Goal: Information Seeking & Learning: Find contact information

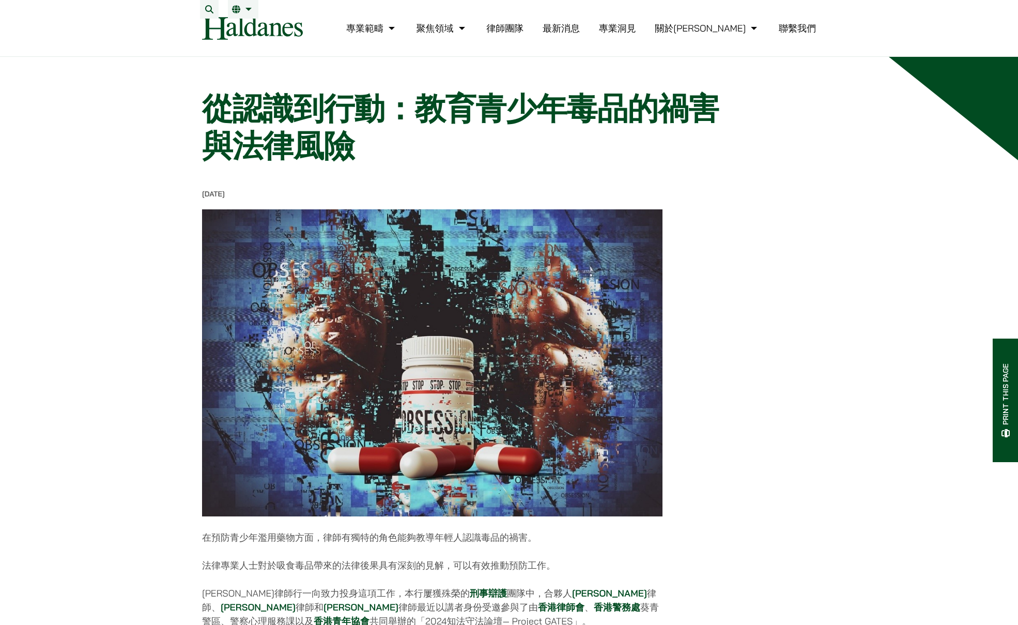
click at [793, 34] on link "聯繫我們" at bounding box center [797, 28] width 37 height 12
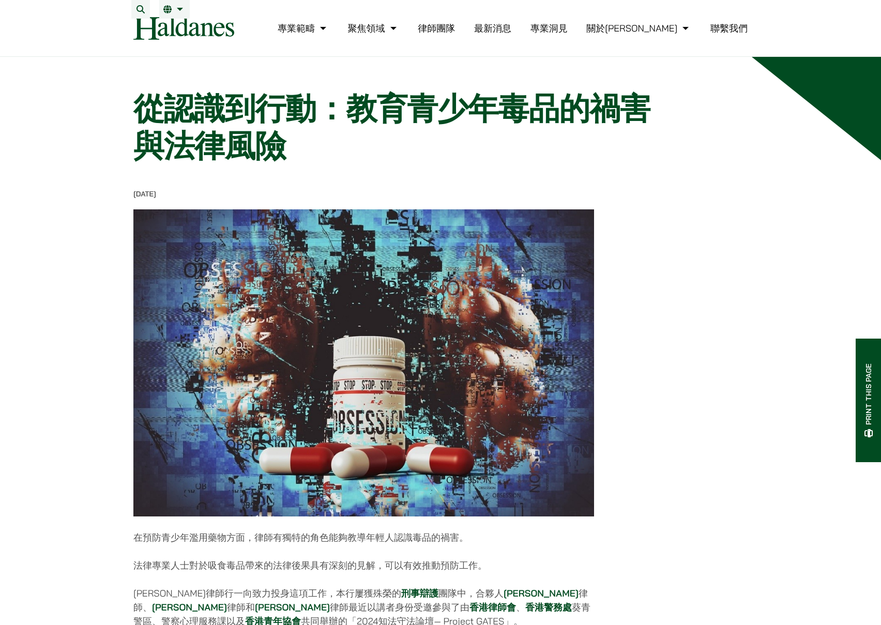
click at [729, 32] on link "聯繫我們" at bounding box center [728, 28] width 37 height 12
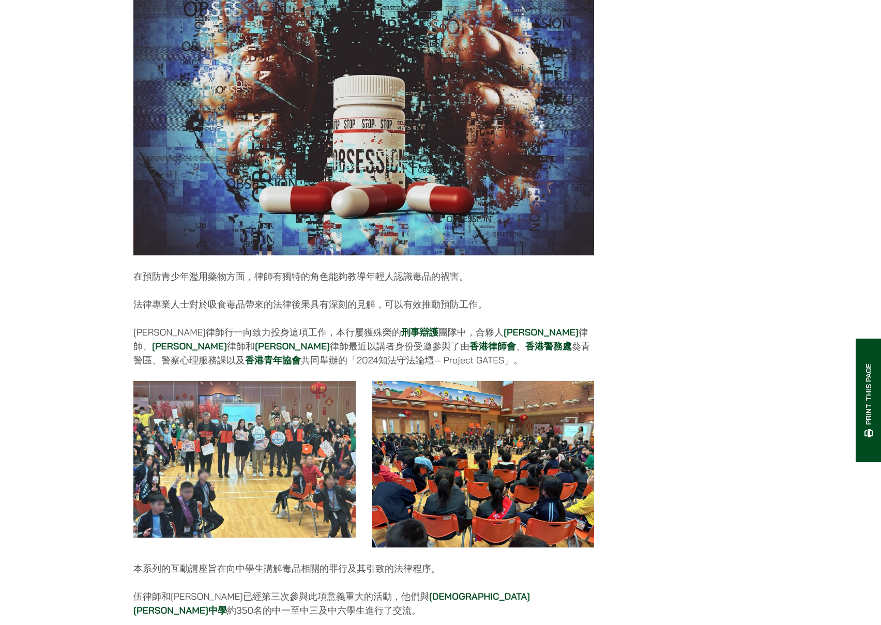
scroll to position [413, 0]
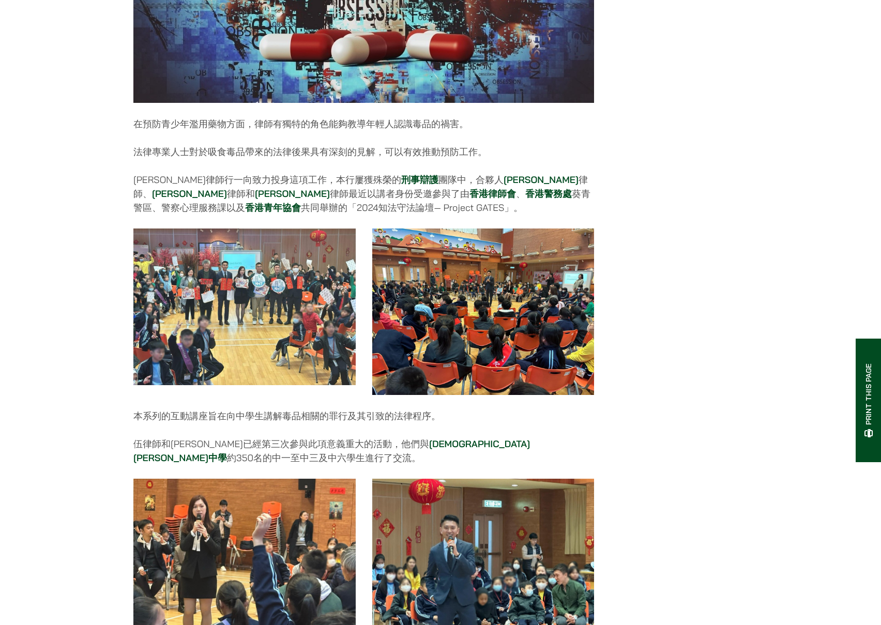
click at [716, 228] on div "27/01/2025 在預防青少年濫用藥物方面，律師有獨特的角色能夠教導年輕人認識毒品的禍害。 法律專業人士對於吸食毒品帶來的法律後果具有深刻的見解，可以有效…" at bounding box center [440, 404] width 614 height 1256
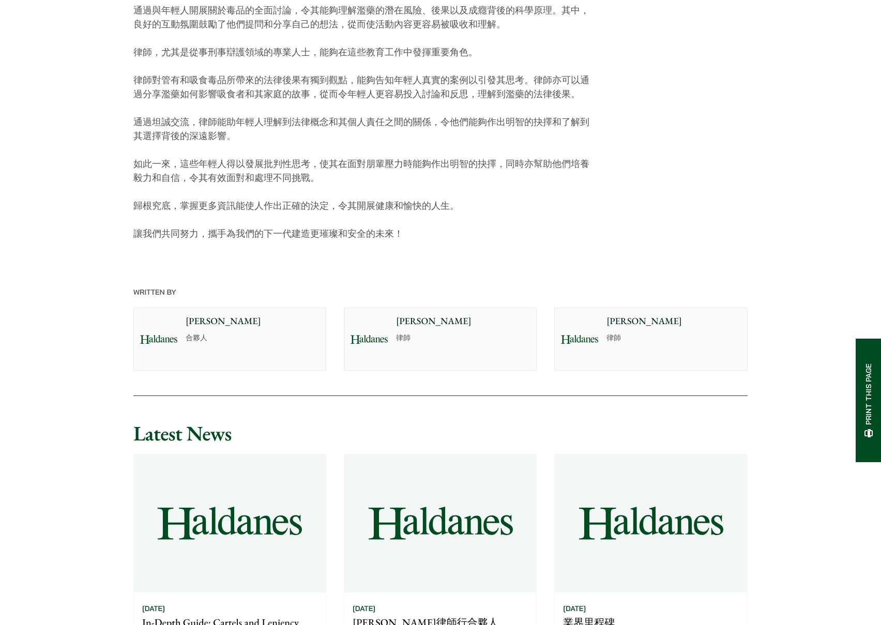
scroll to position [1240, 0]
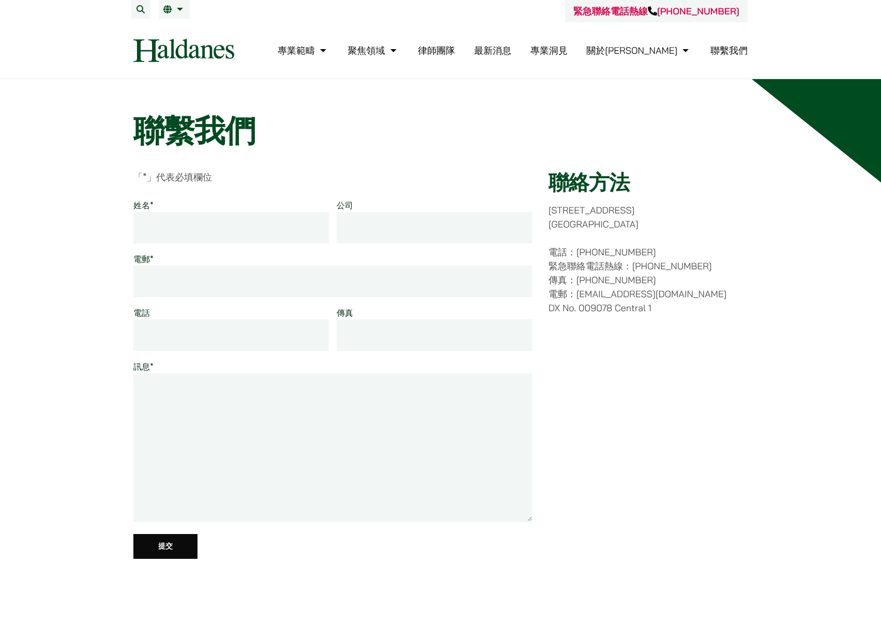
click at [655, 268] on p "電話：[PHONE_NUMBER] 緊急聯絡電話熱線：[PHONE_NUMBER] 傳真：[PHONE_NUMBER] 電郵：[EMAIL_ADDRESS][…" at bounding box center [647, 280] width 199 height 70
click at [743, 297] on p "電話：[PHONE_NUMBER] 緊急聯絡電話熱線：[PHONE_NUMBER] 傳真：[PHONE_NUMBER] 電郵：[EMAIL_ADDRESS][…" at bounding box center [647, 280] width 199 height 70
click at [713, 290] on p "電話：[PHONE_NUMBER] 緊急聯絡電話熱線：[PHONE_NUMBER] 傳真：[PHONE_NUMBER] 電郵：[EMAIL_ADDRESS][…" at bounding box center [647, 280] width 199 height 70
click at [711, 291] on p "電話：[PHONE_NUMBER] 緊急聯絡電話熱線：[PHONE_NUMBER] 傳真：[PHONE_NUMBER] 電郵：[EMAIL_ADDRESS][…" at bounding box center [647, 280] width 199 height 70
drag, startPoint x: 599, startPoint y: 254, endPoint x: 664, endPoint y: 249, distance: 64.2
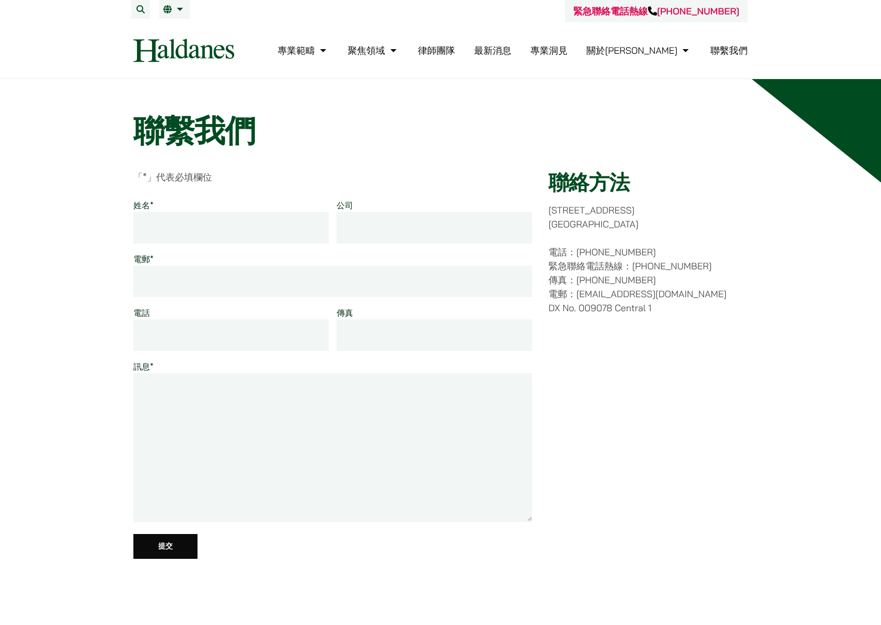
click at [664, 249] on p "電話：[PHONE_NUMBER] 緊急聯絡電話熱線：[PHONE_NUMBER] 傳真：[PHONE_NUMBER] 電郵：[EMAIL_ADDRESS][…" at bounding box center [647, 280] width 199 height 70
drag, startPoint x: 661, startPoint y: 369, endPoint x: 644, endPoint y: 318, distance: 54.6
click at [661, 368] on div "聯絡方法 [STREET_ADDRESS] 電話：[PHONE_NUMBER] 緊急聯絡電話熱線：[PHONE_NUMBER] 傳真：[PHONE_NUMBE…" at bounding box center [647, 371] width 199 height 403
drag, startPoint x: 603, startPoint y: 256, endPoint x: 721, endPoint y: 239, distance: 119.5
click at [721, 239] on div "聯絡方法 [STREET_ADDRESS] 電話：[PHONE_NUMBER] 緊急聯絡電話熱線：[PHONE_NUMBER] 傳真：[PHONE_NUMBE…" at bounding box center [647, 371] width 199 height 403
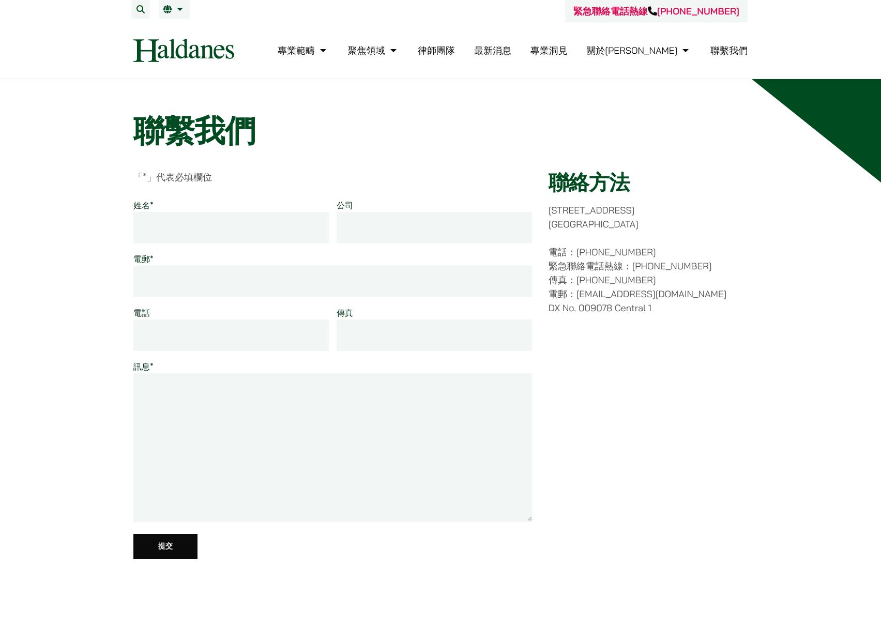
drag, startPoint x: 180, startPoint y: 44, endPoint x: 206, endPoint y: 46, distance: 25.9
click at [180, 44] on img at bounding box center [183, 50] width 101 height 23
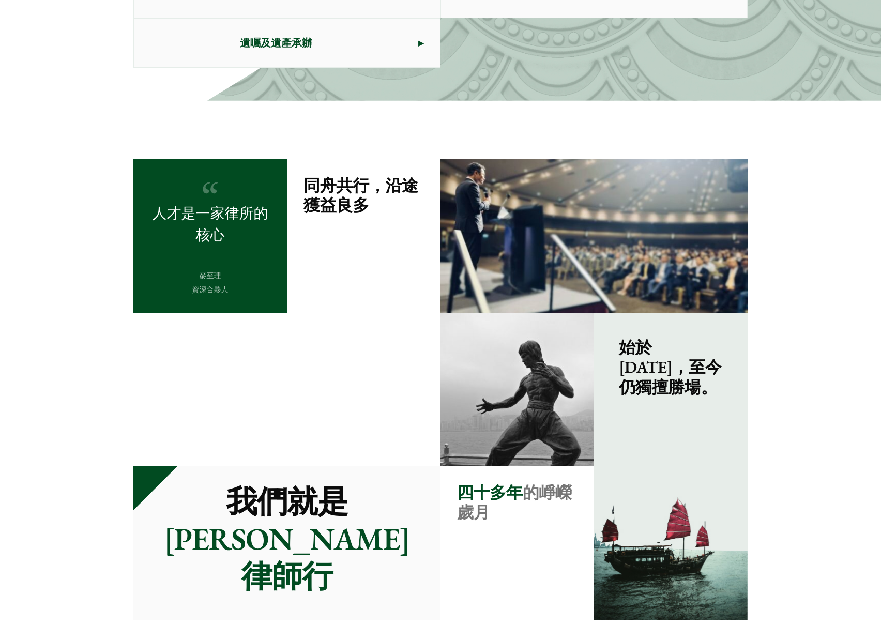
scroll to position [878, 0]
